Goal: Navigation & Orientation: Understand site structure

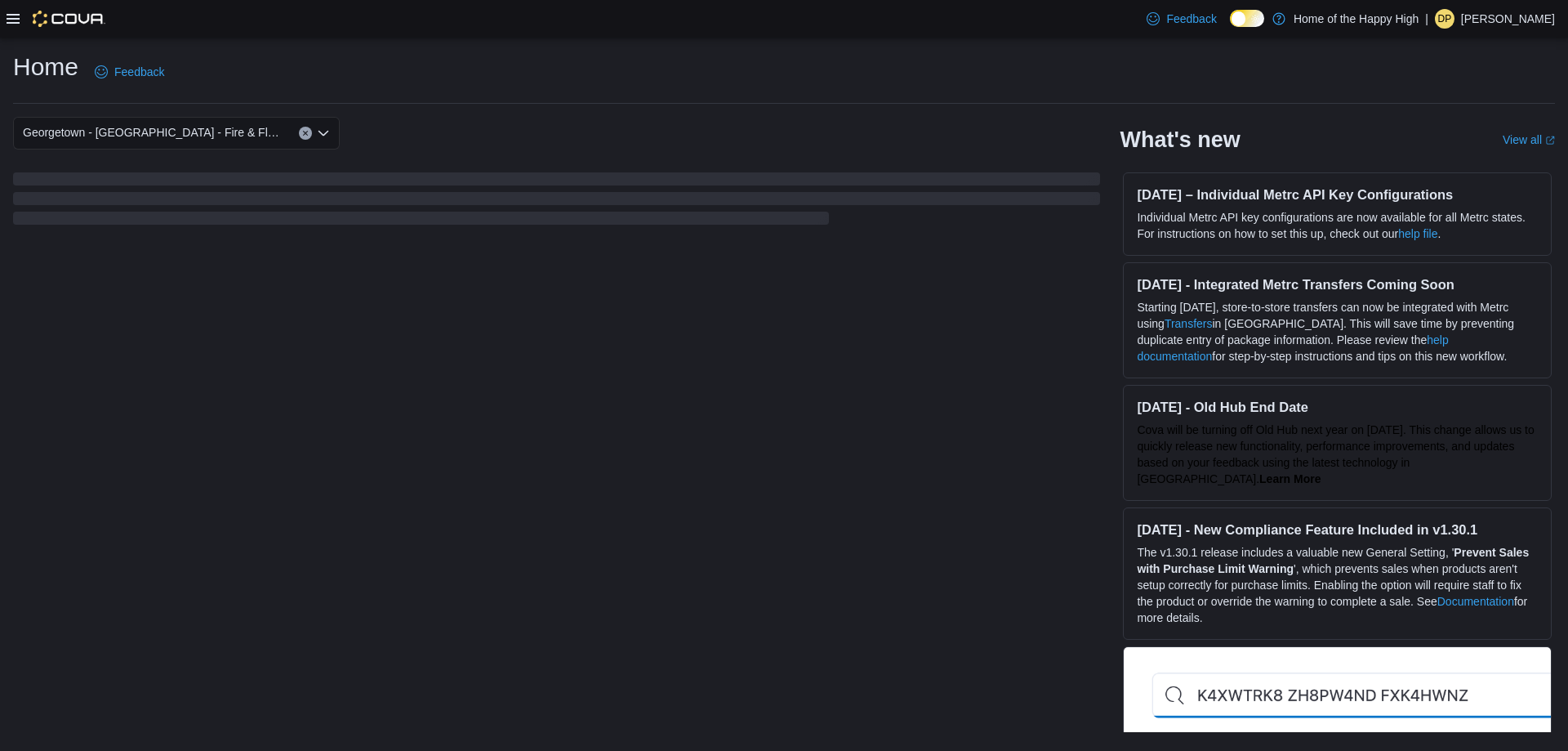
click at [14, 21] on icon at bounding box center [13, 19] width 13 height 13
